Goal: Task Accomplishment & Management: Manage account settings

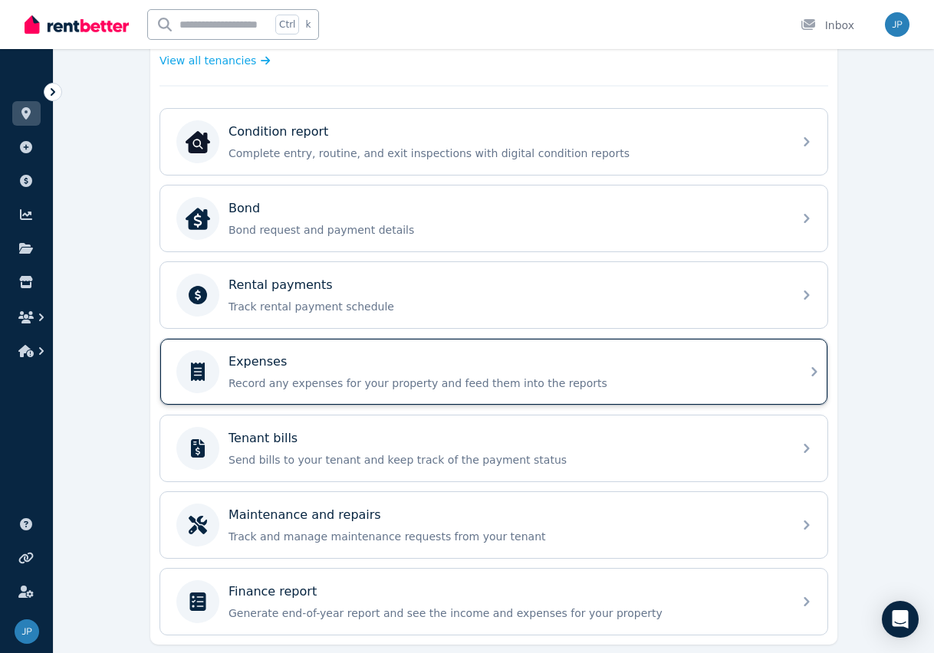
scroll to position [426, 0]
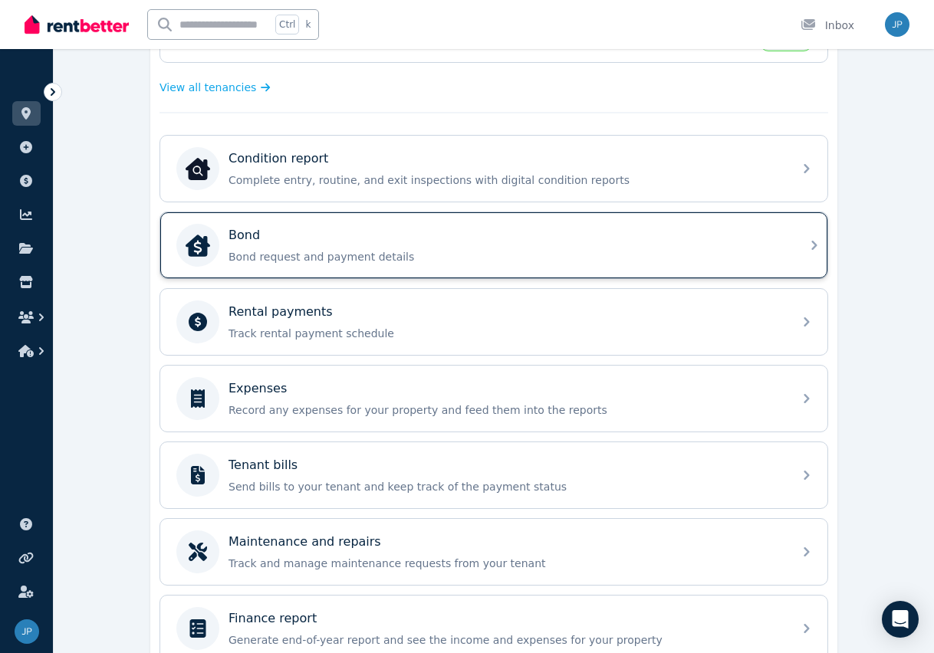
click at [809, 244] on icon at bounding box center [814, 245] width 18 height 18
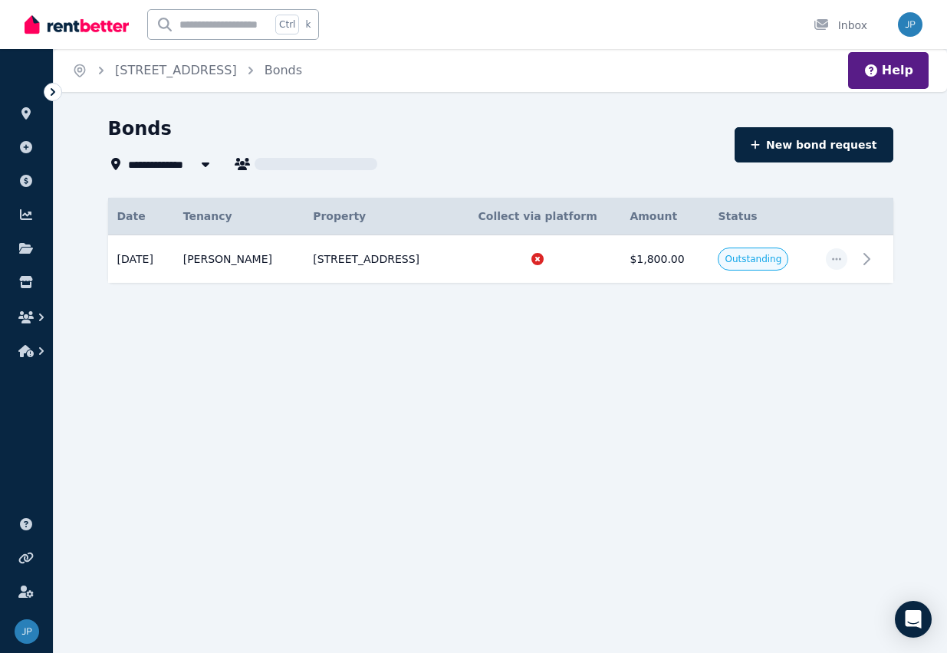
type input "**********"
click at [864, 258] on icon at bounding box center [871, 259] width 18 height 18
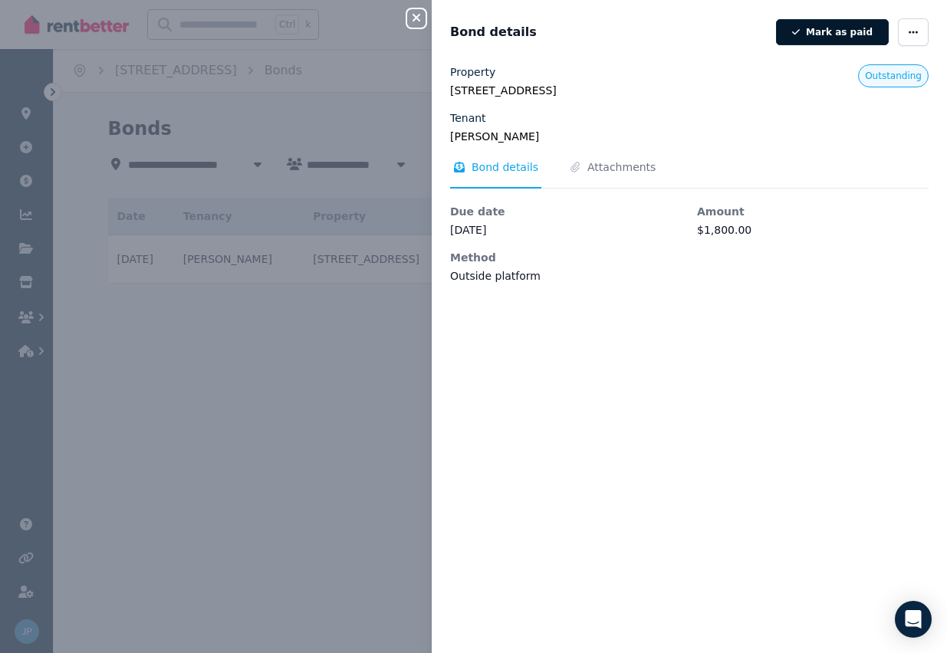
click at [822, 30] on button "Mark as paid" at bounding box center [832, 32] width 113 height 26
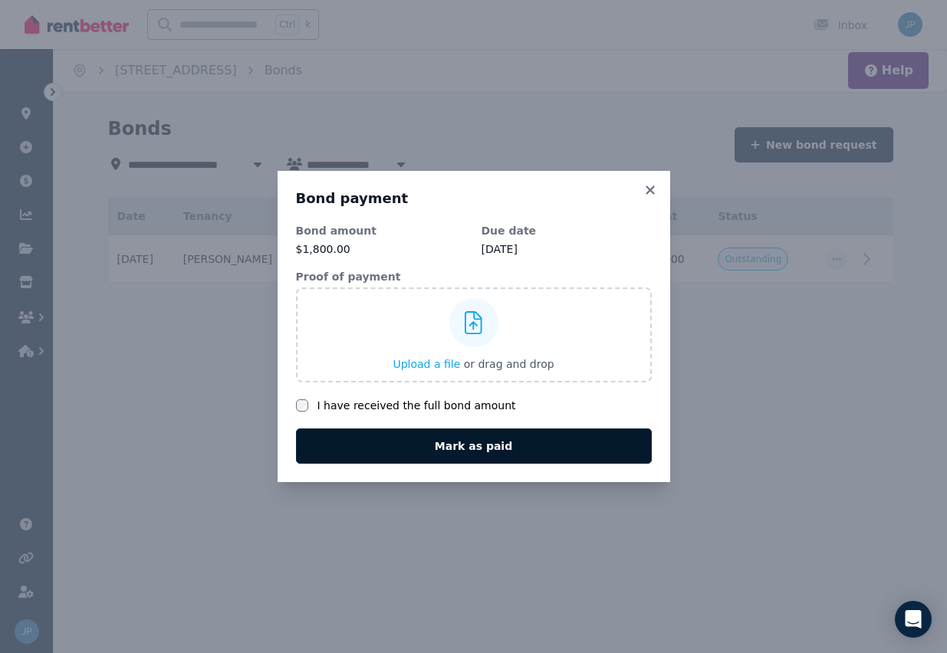
click at [476, 448] on button "Mark as paid" at bounding box center [474, 446] width 356 height 35
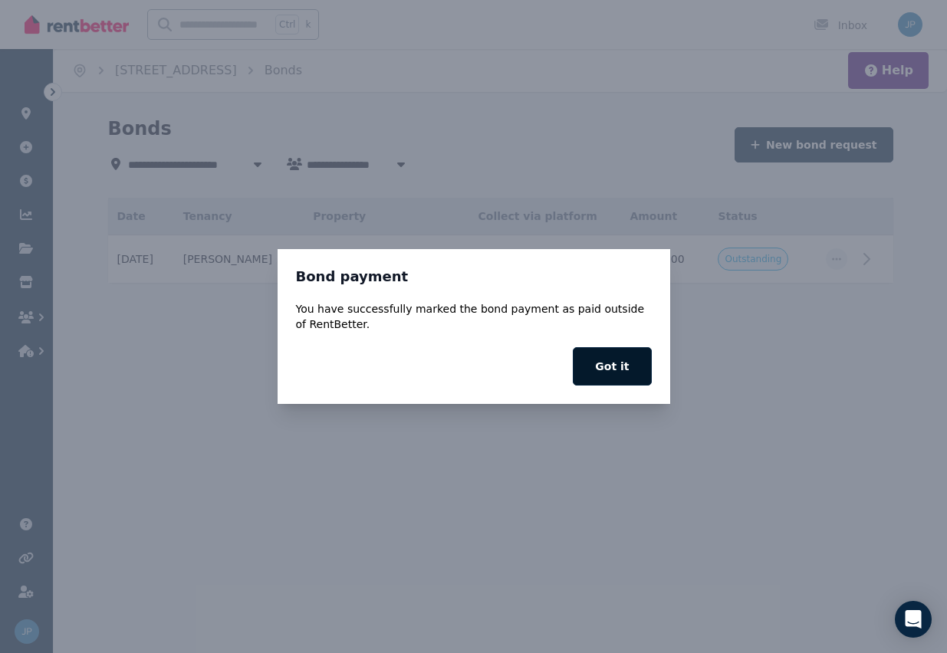
click at [609, 368] on button "Got it" at bounding box center [612, 366] width 78 height 38
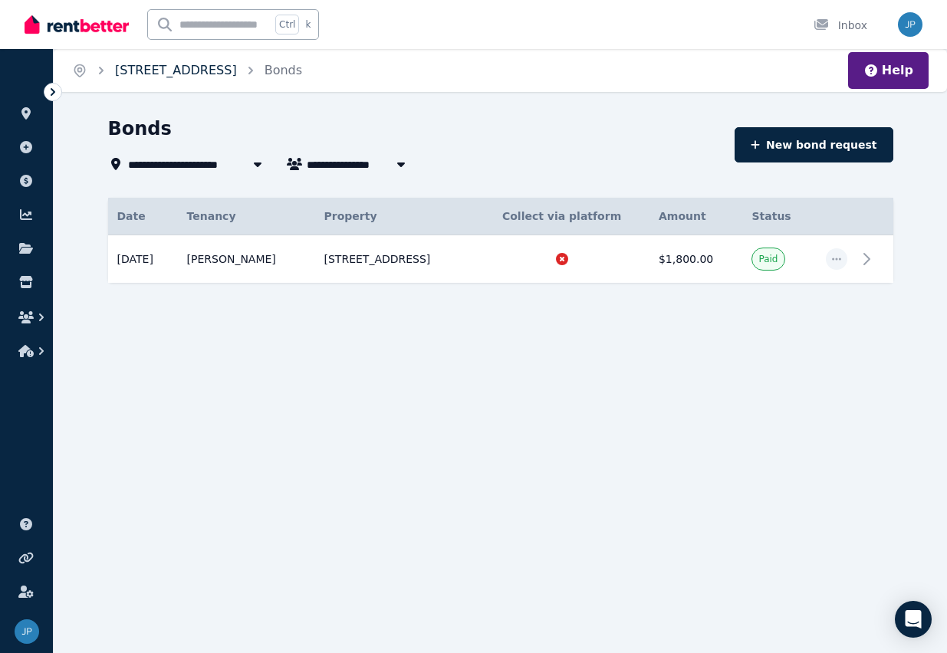
click at [204, 68] on link "8 Yallambee Rd, Berowra" at bounding box center [176, 70] width 122 height 15
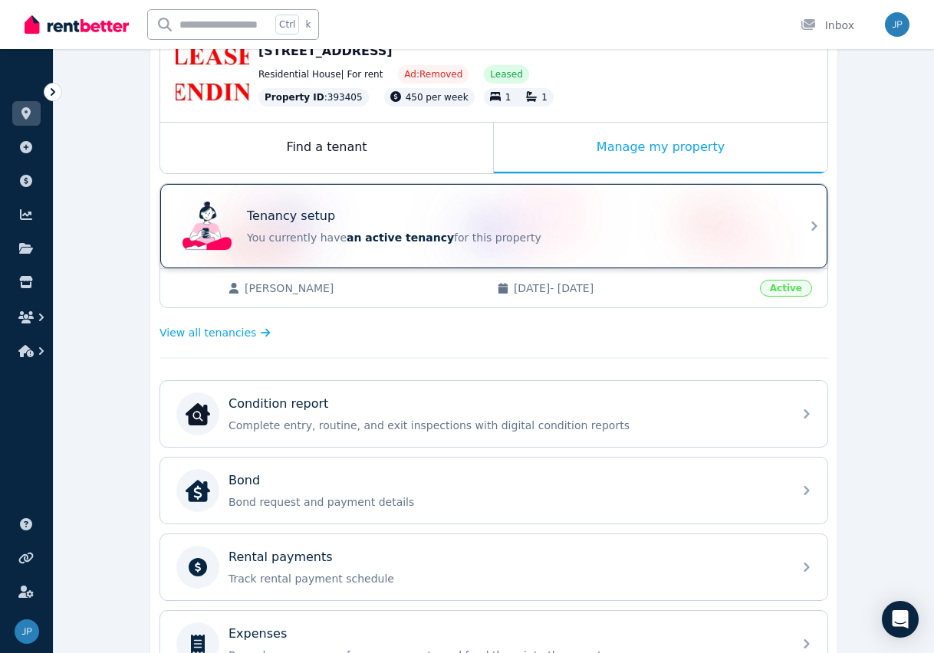
scroll to position [153, 0]
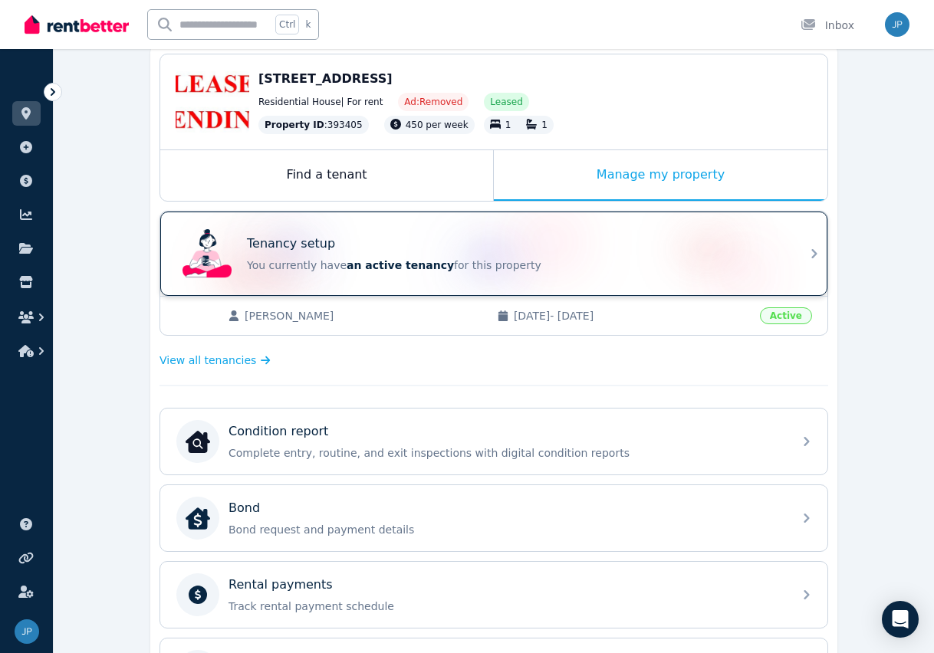
click at [787, 267] on div "Tenancy setup You currently have an active tenancy for this property" at bounding box center [493, 254] width 667 height 84
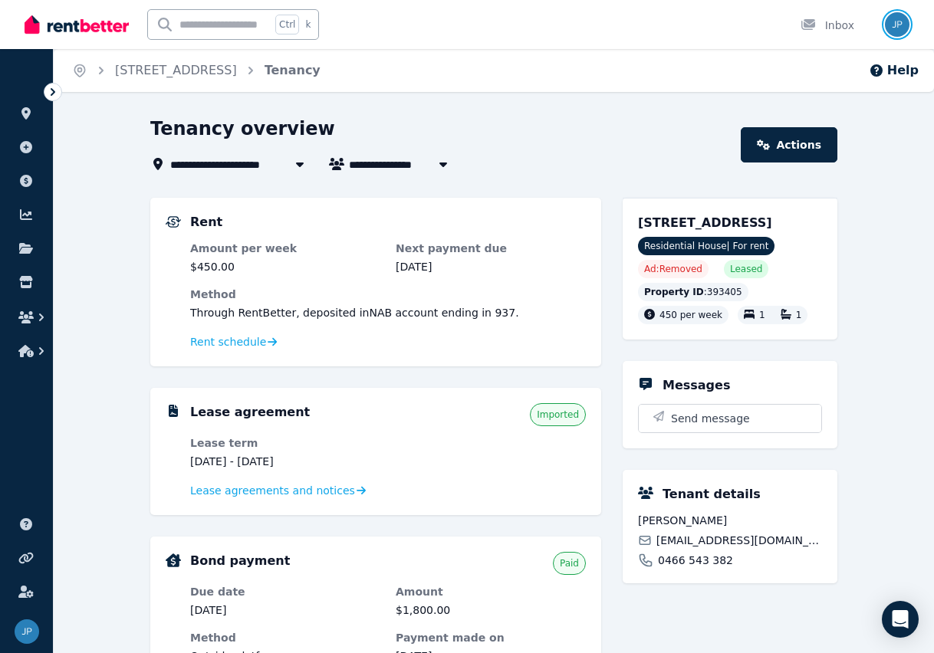
click at [901, 18] on img "button" at bounding box center [897, 24] width 25 height 25
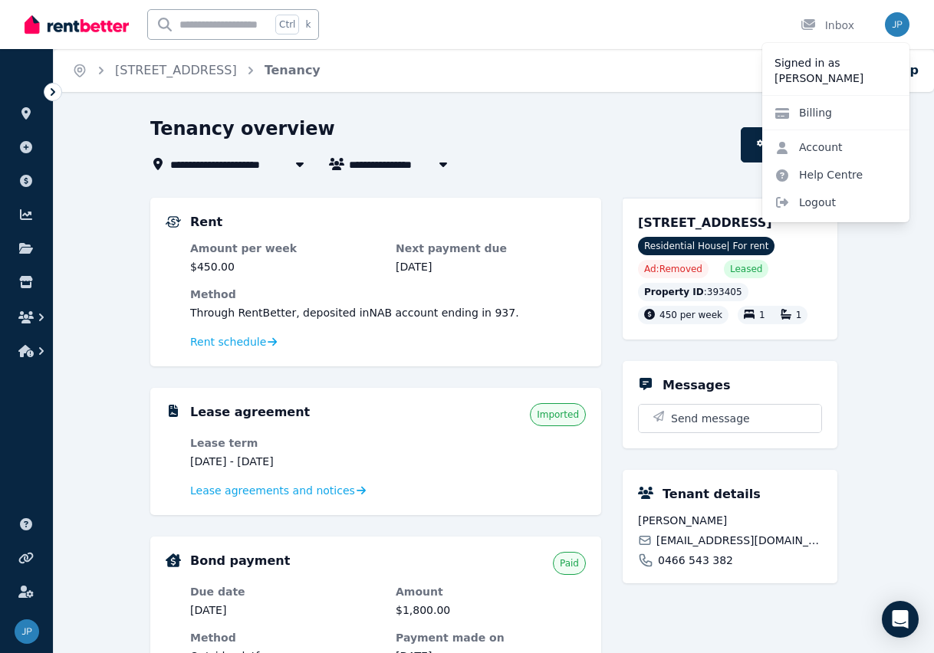
click at [587, 149] on div "**********" at bounding box center [440, 145] width 581 height 57
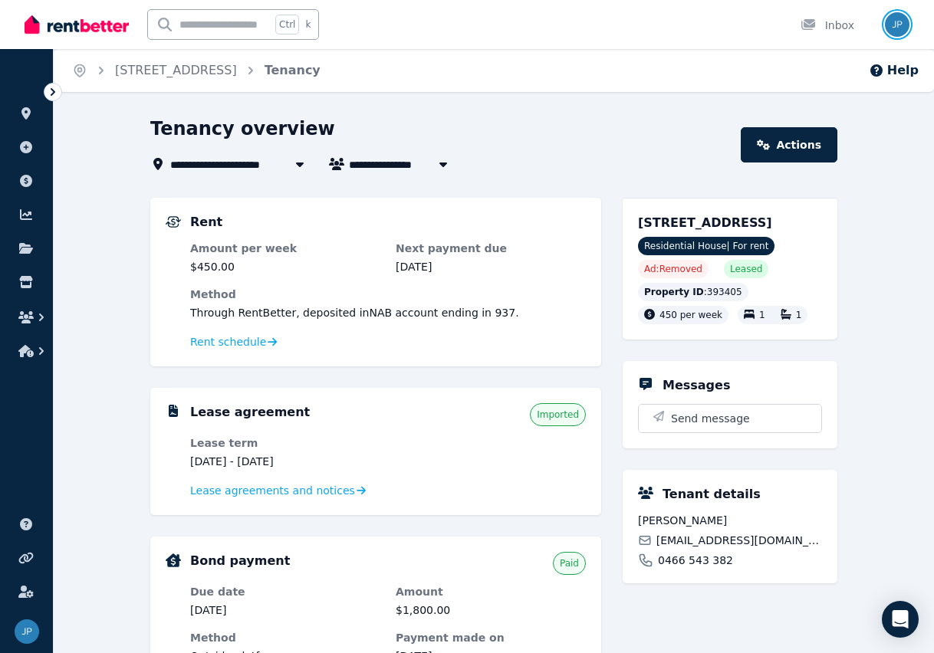
click at [892, 23] on img "button" at bounding box center [897, 24] width 25 height 25
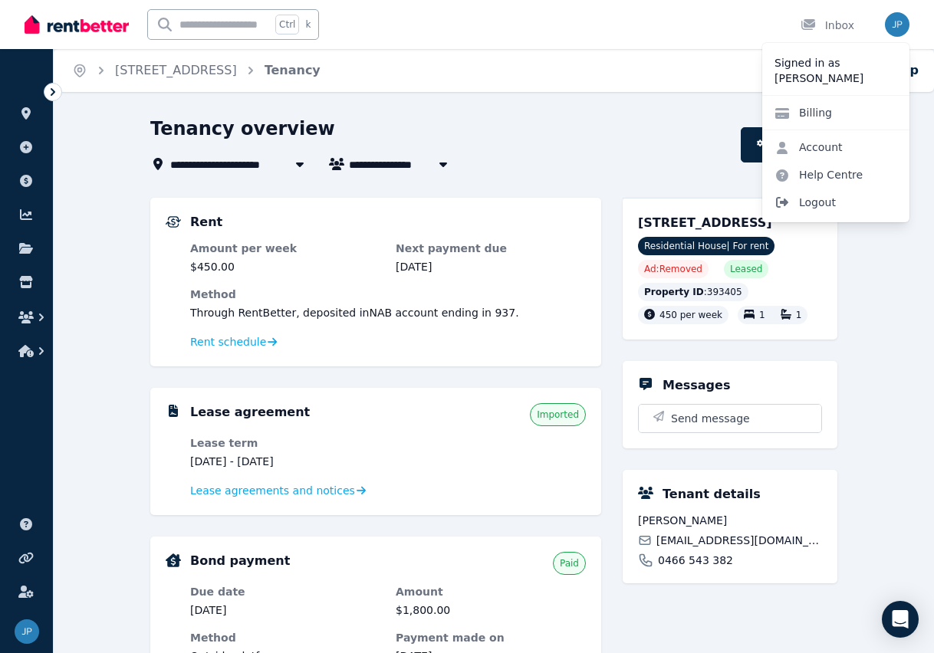
click at [806, 205] on span "Logout" at bounding box center [835, 203] width 147 height 28
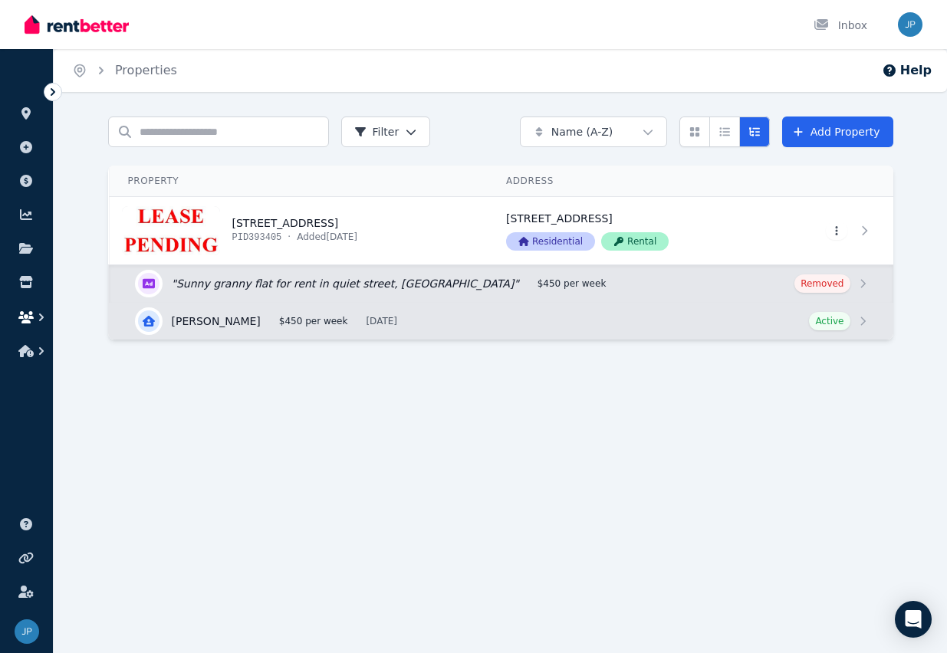
click at [38, 319] on icon "button" at bounding box center [41, 317] width 15 height 15
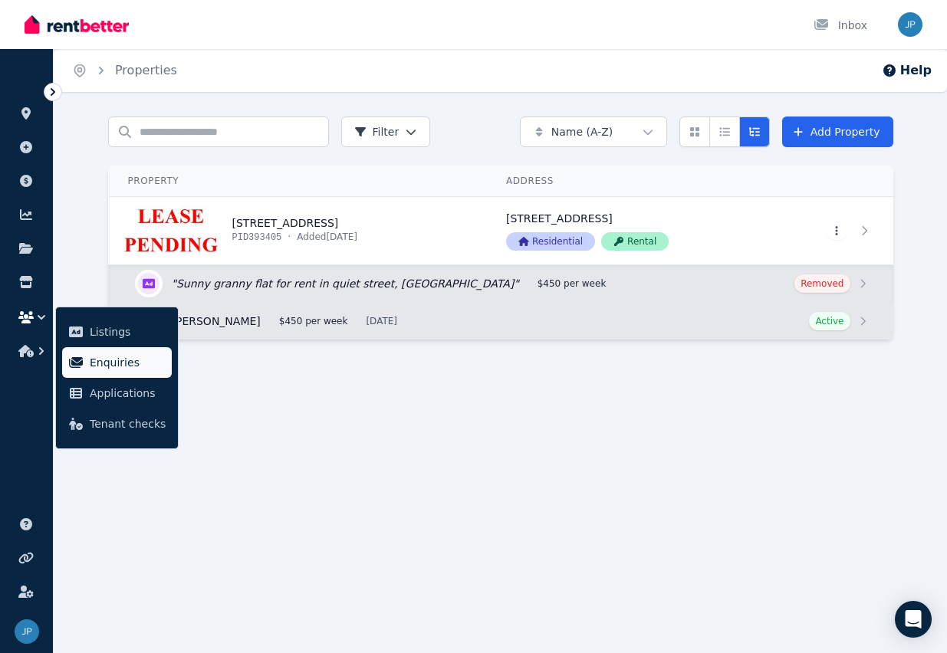
click at [103, 366] on span "Enquiries" at bounding box center [128, 362] width 76 height 18
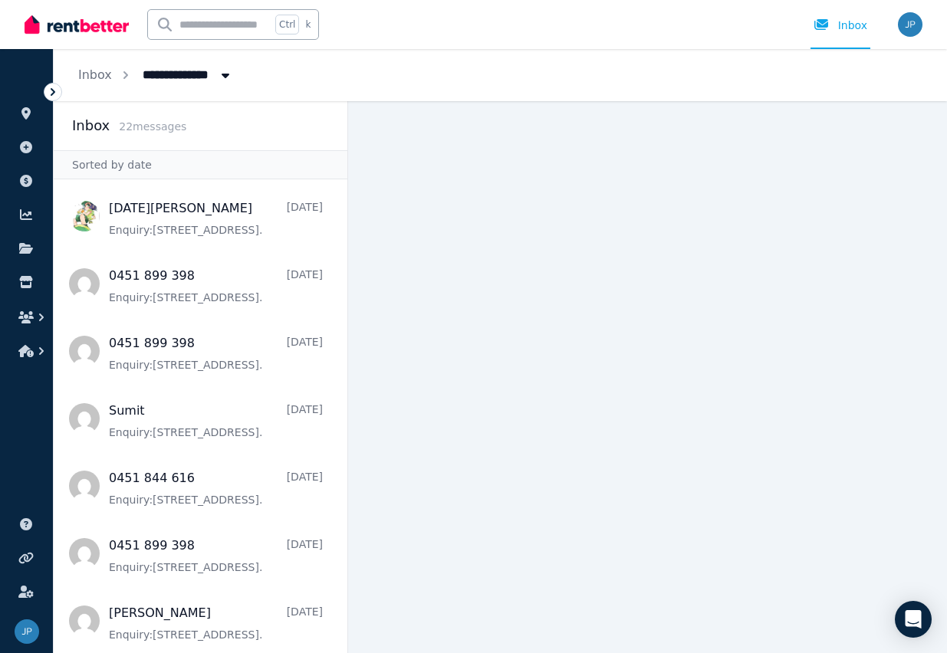
click at [892, 25] on div "Open user menu" at bounding box center [905, 24] width 34 height 49
click at [898, 26] on img "button" at bounding box center [910, 24] width 25 height 25
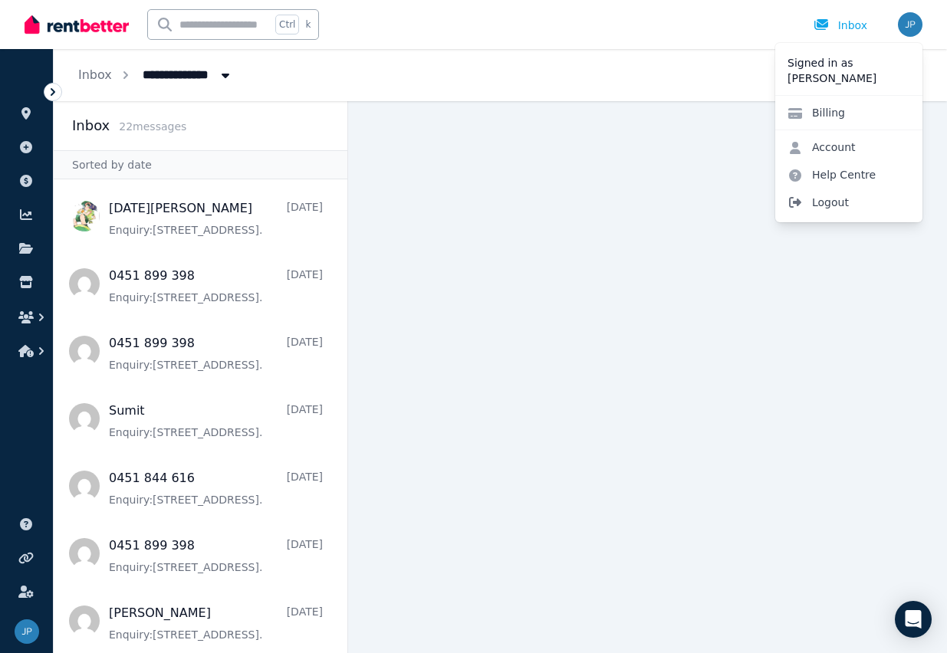
click at [816, 206] on span "Logout" at bounding box center [848, 203] width 147 height 28
